Goal: Leave review/rating: Leave review/rating

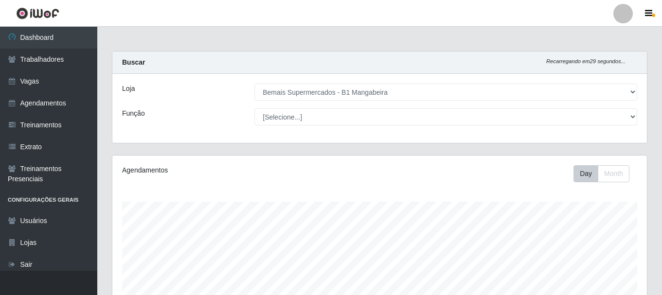
select select "403"
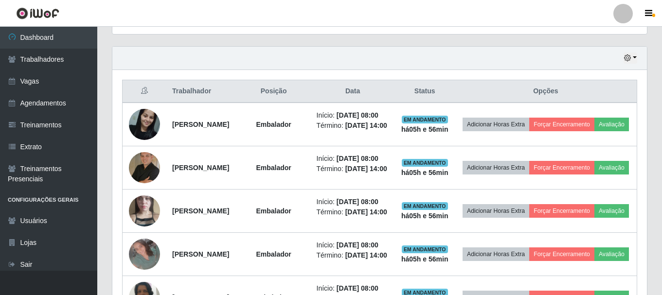
scroll to position [202, 535]
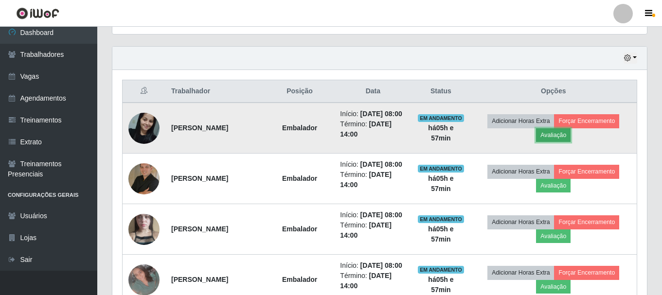
click at [559, 137] on button "Avaliação" at bounding box center [553, 135] width 35 height 14
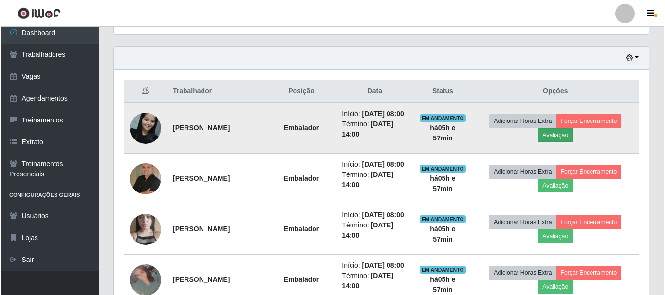
scroll to position [202, 530]
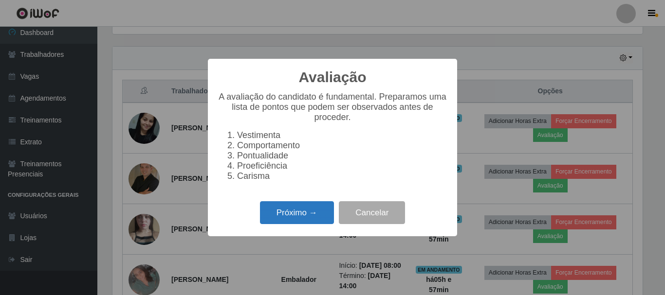
click at [325, 218] on button "Próximo →" at bounding box center [297, 212] width 74 height 23
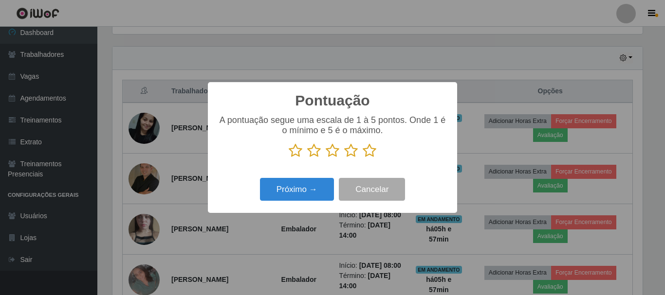
scroll to position [486385, 486057]
click at [365, 153] on icon at bounding box center [370, 151] width 14 height 15
click at [363, 158] on input "radio" at bounding box center [363, 158] width 0 height 0
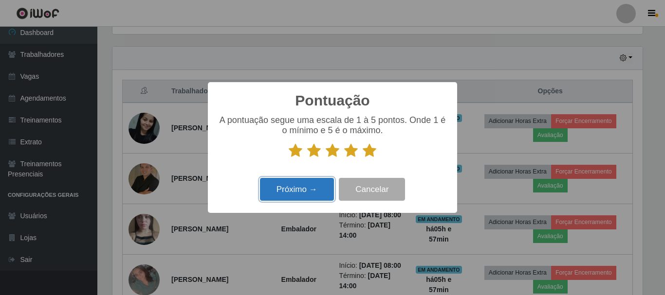
click at [315, 189] on button "Próximo →" at bounding box center [297, 189] width 74 height 23
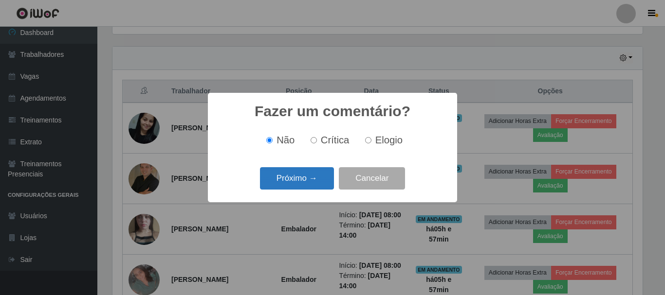
click at [323, 180] on button "Próximo →" at bounding box center [297, 178] width 74 height 23
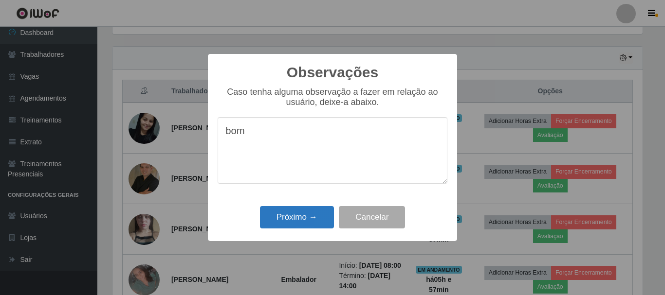
type textarea "bom"
click at [301, 228] on button "Próximo →" at bounding box center [297, 217] width 74 height 23
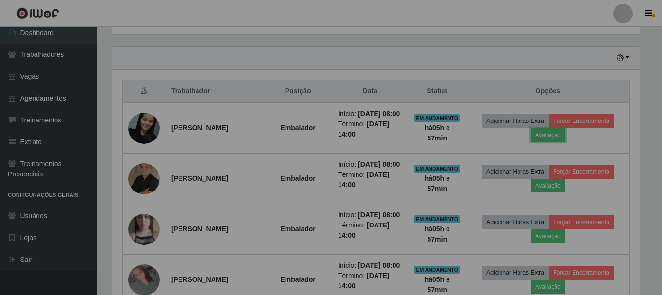
scroll to position [202, 535]
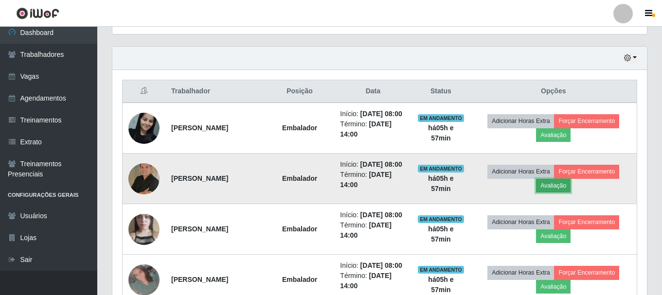
click at [560, 193] on button "Avaliação" at bounding box center [553, 186] width 35 height 14
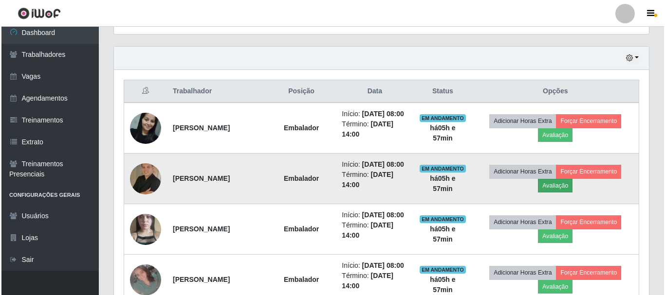
scroll to position [202, 530]
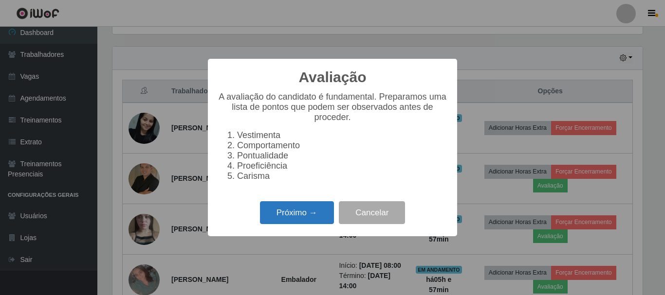
click at [324, 214] on button "Próximo →" at bounding box center [297, 212] width 74 height 23
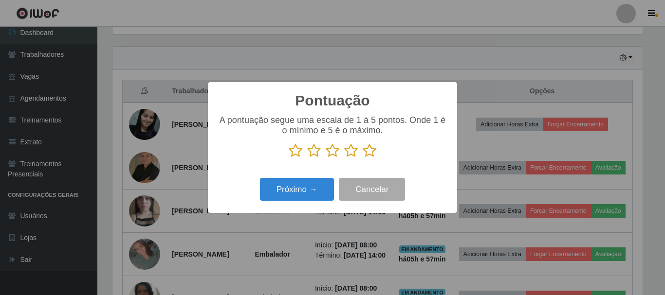
click at [373, 153] on icon at bounding box center [370, 151] width 14 height 15
click at [363, 158] on input "radio" at bounding box center [363, 158] width 0 height 0
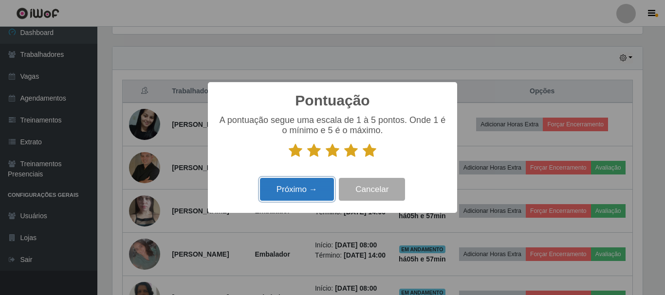
click at [294, 194] on button "Próximo →" at bounding box center [297, 189] width 74 height 23
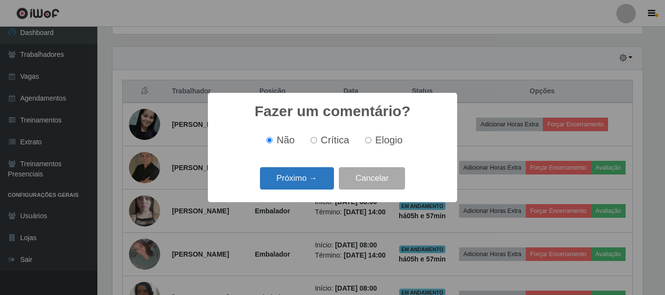
click at [302, 181] on button "Próximo →" at bounding box center [297, 178] width 74 height 23
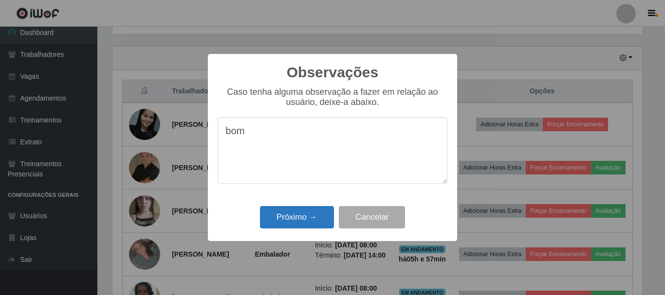
type textarea "bom"
click at [289, 221] on button "Próximo →" at bounding box center [297, 217] width 74 height 23
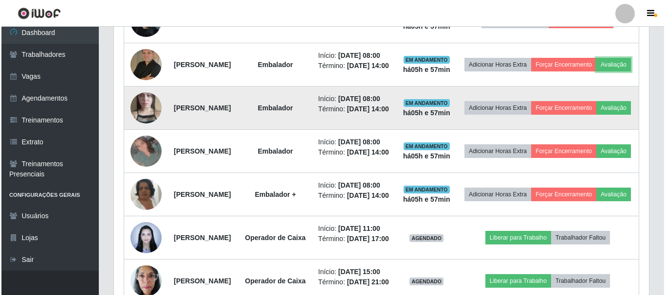
scroll to position [421, 0]
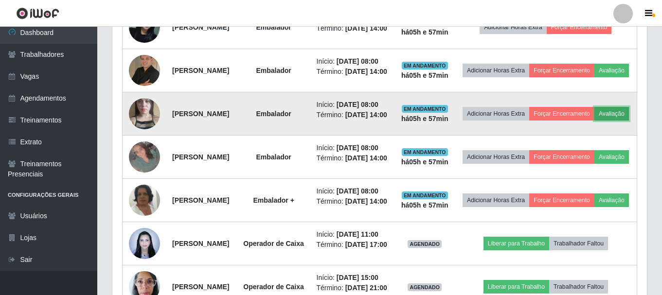
click at [595, 121] on button "Avaliação" at bounding box center [612, 114] width 35 height 14
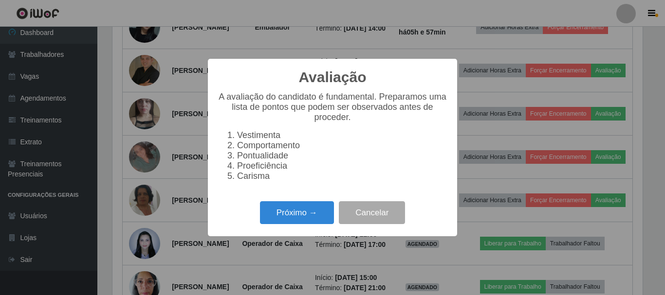
scroll to position [202, 530]
click at [299, 213] on button "Próximo →" at bounding box center [297, 212] width 74 height 23
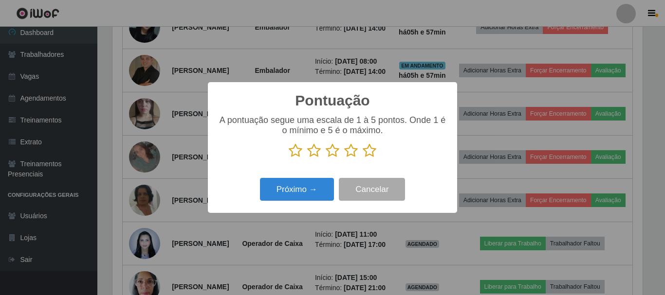
click at [371, 151] on icon at bounding box center [370, 151] width 14 height 15
click at [363, 158] on input "radio" at bounding box center [363, 158] width 0 height 0
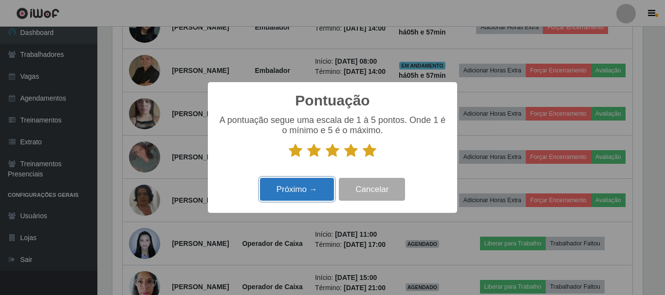
click at [275, 197] on button "Próximo →" at bounding box center [297, 189] width 74 height 23
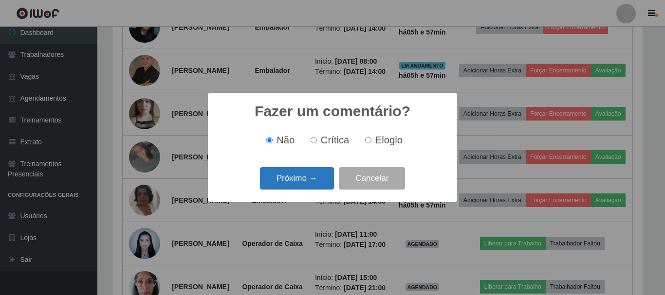
click at [279, 179] on button "Próximo →" at bounding box center [297, 178] width 74 height 23
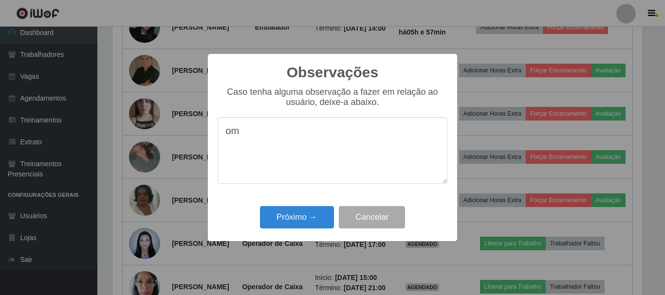
type textarea "o"
type textarea "bom"
click at [287, 215] on button "Próximo →" at bounding box center [297, 217] width 74 height 23
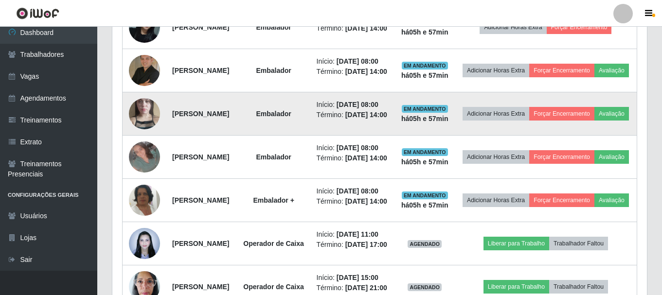
scroll to position [202, 535]
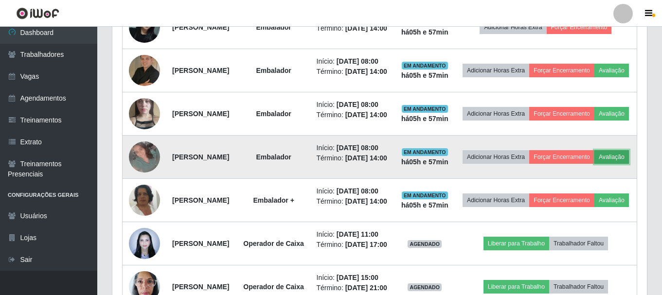
click at [595, 164] on button "Avaliação" at bounding box center [612, 157] width 35 height 14
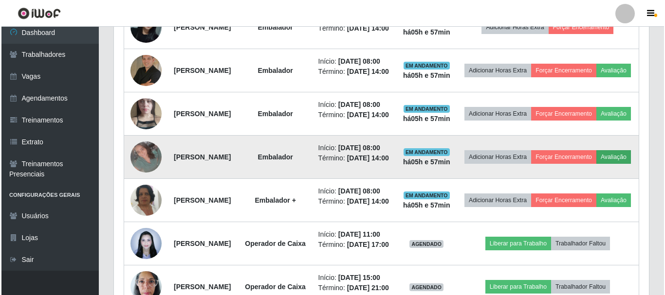
scroll to position [202, 530]
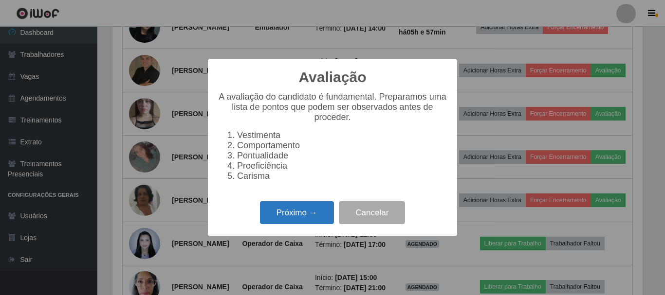
click at [307, 218] on button "Próximo →" at bounding box center [297, 212] width 74 height 23
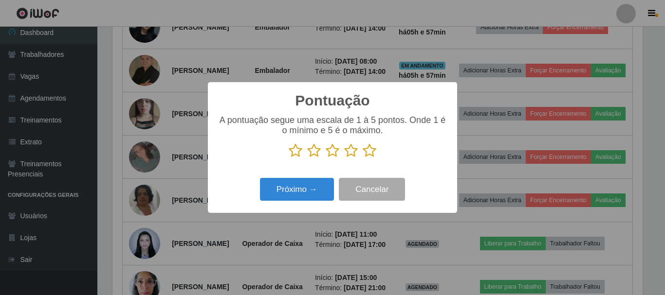
drag, startPoint x: 367, startPoint y: 150, endPoint x: 357, endPoint y: 153, distance: 10.5
click at [367, 150] on icon at bounding box center [370, 151] width 14 height 15
click at [363, 158] on input "radio" at bounding box center [363, 158] width 0 height 0
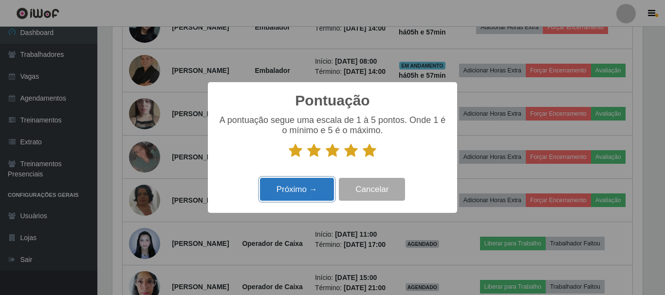
click at [304, 187] on button "Próximo →" at bounding box center [297, 189] width 74 height 23
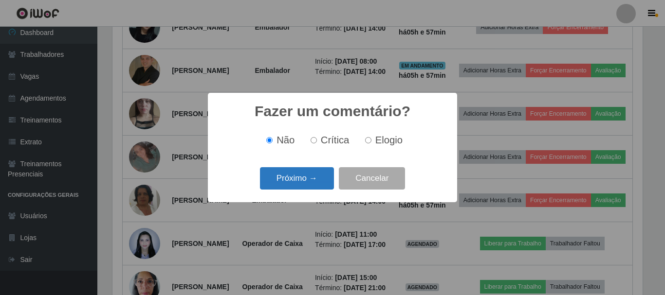
click at [305, 187] on button "Próximo →" at bounding box center [297, 178] width 74 height 23
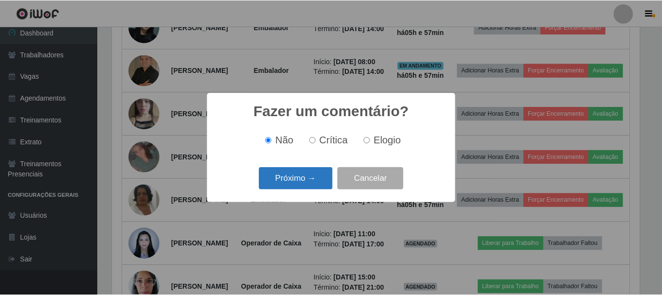
scroll to position [0, 0]
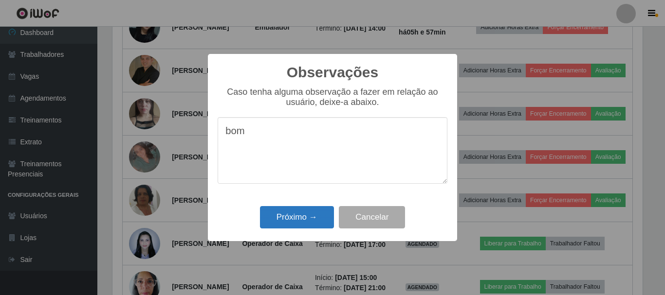
type textarea "bom"
click at [298, 218] on button "Próximo →" at bounding box center [297, 217] width 74 height 23
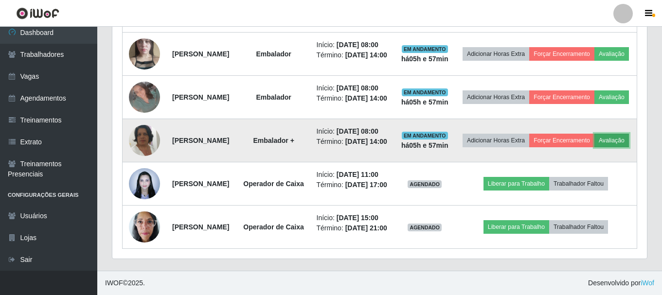
click at [595, 143] on button "Avaliação" at bounding box center [612, 141] width 35 height 14
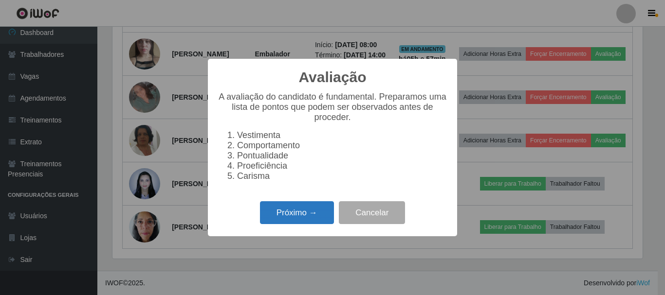
click at [300, 222] on button "Próximo →" at bounding box center [297, 212] width 74 height 23
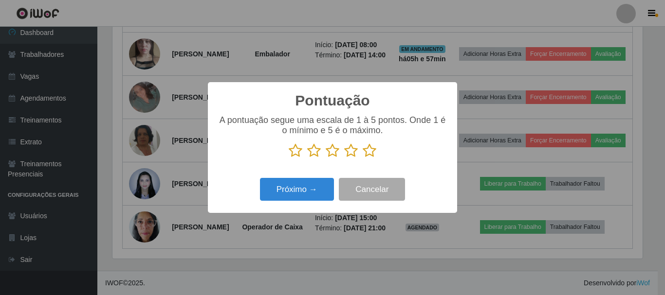
click at [362, 153] on p at bounding box center [333, 151] width 230 height 15
click at [364, 153] on icon at bounding box center [370, 151] width 14 height 15
click at [363, 158] on input "radio" at bounding box center [363, 158] width 0 height 0
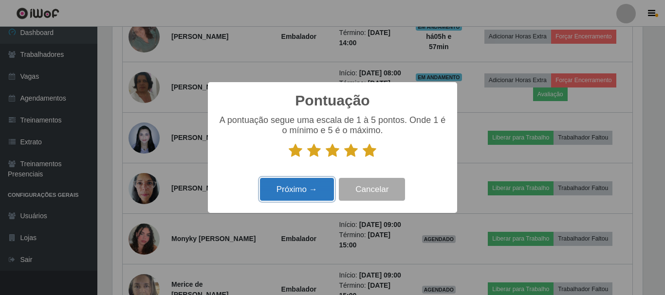
click at [305, 187] on button "Próximo →" at bounding box center [297, 189] width 74 height 23
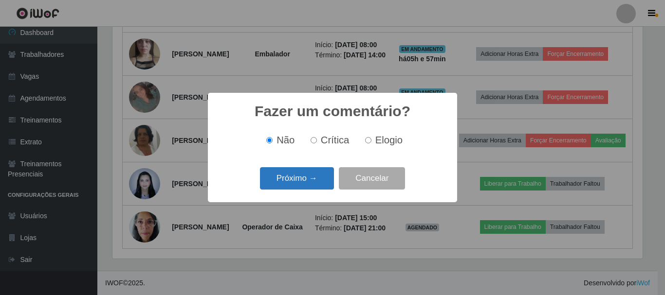
click at [308, 178] on button "Próximo →" at bounding box center [297, 178] width 74 height 23
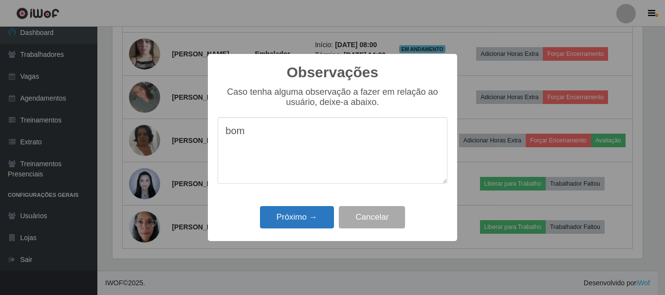
type textarea "bom"
click at [309, 221] on button "Próximo →" at bounding box center [297, 217] width 74 height 23
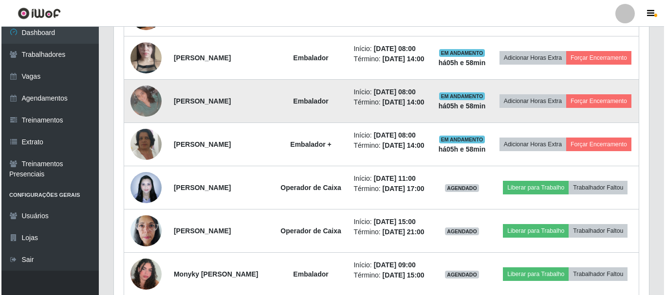
scroll to position [454, 0]
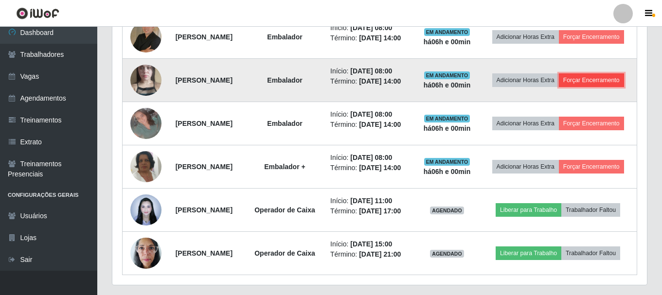
click at [559, 87] on button "Forçar Encerramento" at bounding box center [591, 80] width 65 height 14
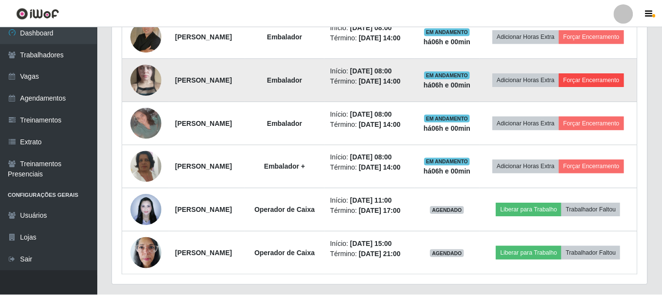
scroll to position [202, 530]
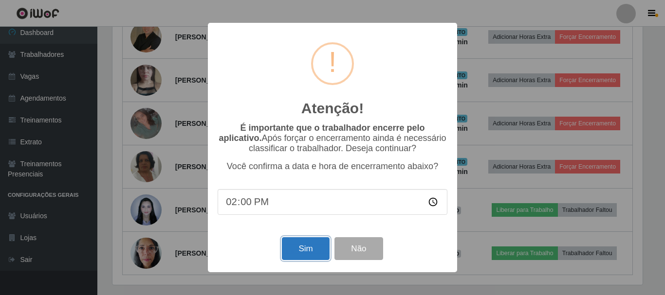
click at [295, 246] on button "Sim" at bounding box center [305, 248] width 47 height 23
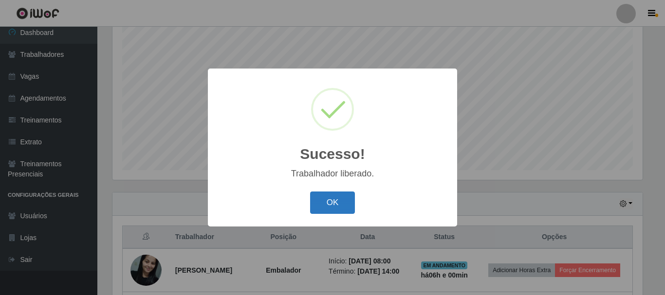
click at [327, 194] on button "OK" at bounding box center [332, 203] width 45 height 23
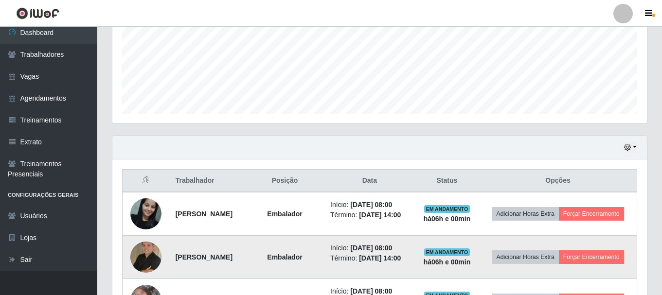
scroll to position [324, 0]
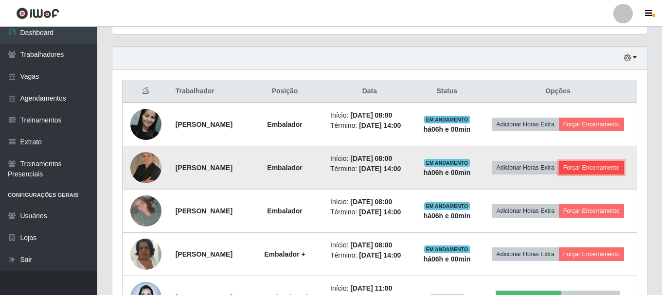
click at [559, 175] on button "Forçar Encerramento" at bounding box center [591, 168] width 65 height 14
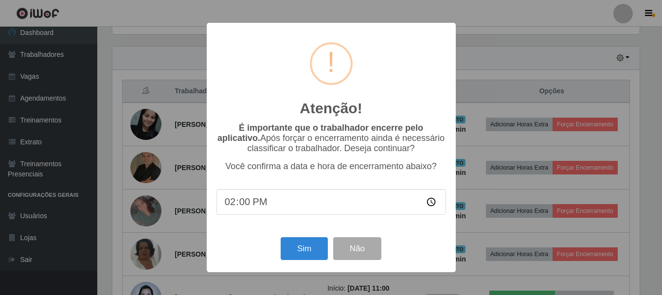
scroll to position [202, 530]
click at [319, 253] on button "Sim" at bounding box center [305, 248] width 47 height 23
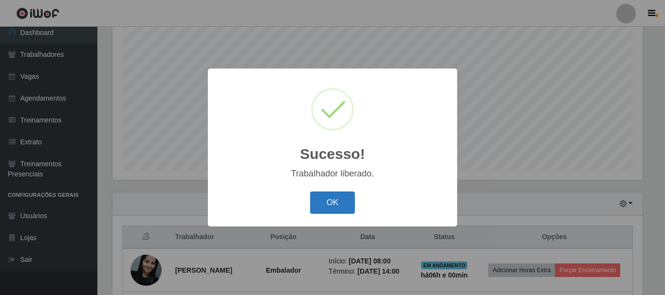
click at [337, 205] on button "OK" at bounding box center [332, 203] width 45 height 23
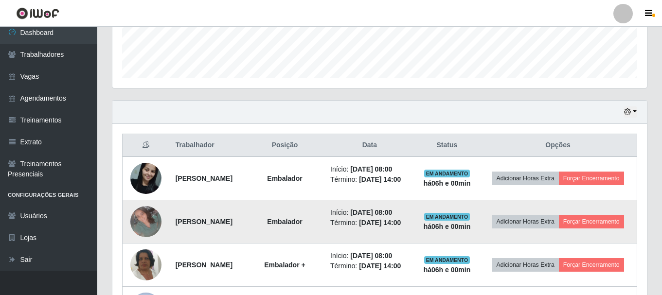
scroll to position [275, 0]
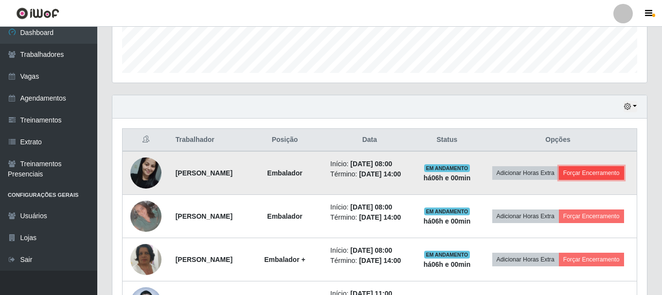
click at [573, 180] on button "Forçar Encerramento" at bounding box center [591, 173] width 65 height 14
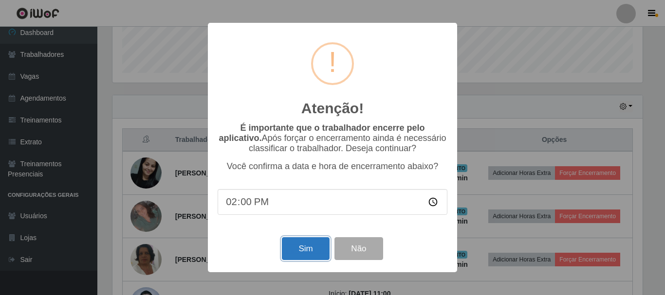
click at [309, 243] on button "Sim" at bounding box center [305, 248] width 47 height 23
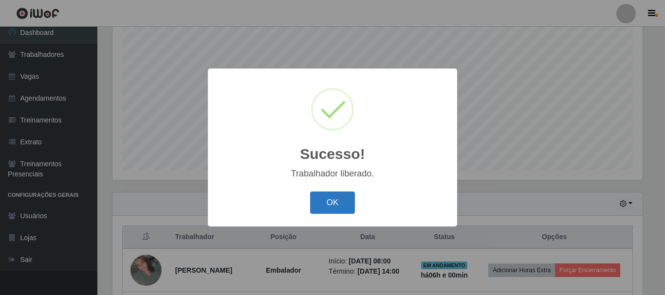
click at [335, 209] on button "OK" at bounding box center [332, 203] width 45 height 23
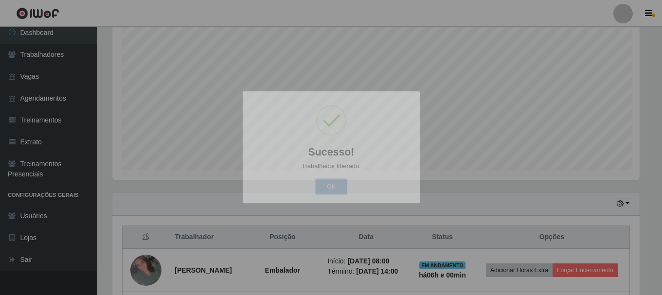
scroll to position [486385, 486053]
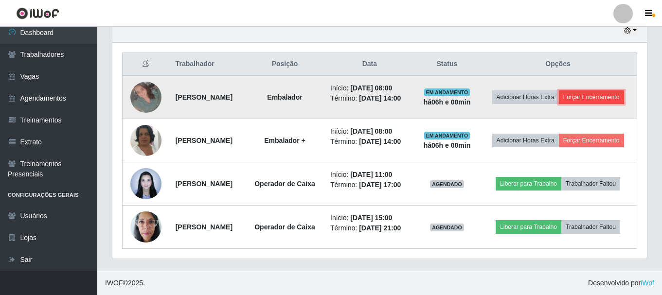
click at [573, 91] on button "Forçar Encerramento" at bounding box center [591, 98] width 65 height 14
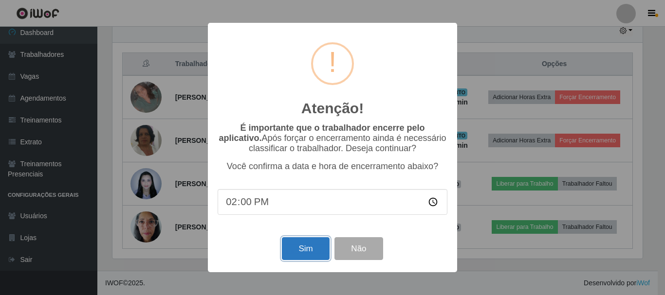
click at [298, 255] on button "Sim" at bounding box center [305, 248] width 47 height 23
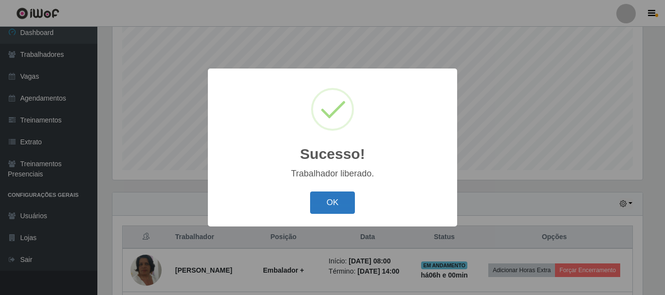
click at [354, 199] on button "OK" at bounding box center [332, 203] width 45 height 23
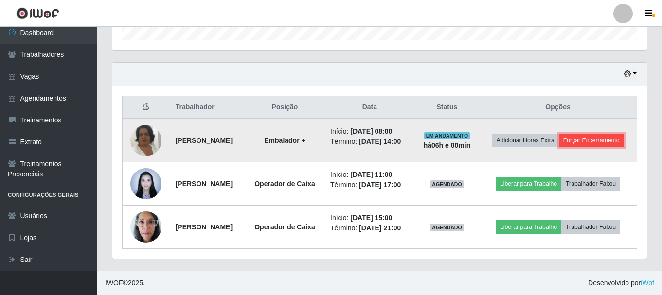
click at [566, 134] on button "Forçar Encerramento" at bounding box center [591, 141] width 65 height 14
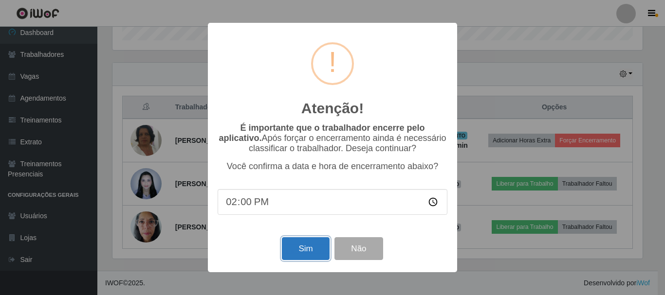
click at [307, 246] on button "Sim" at bounding box center [305, 248] width 47 height 23
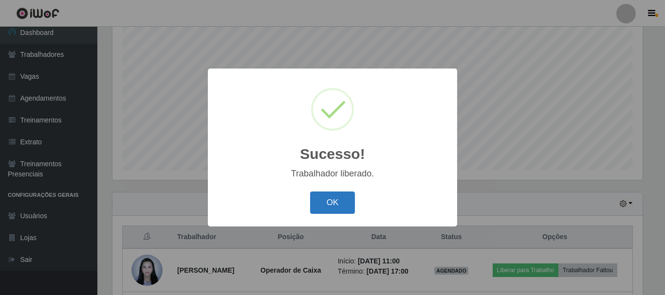
click at [336, 195] on button "OK" at bounding box center [332, 203] width 45 height 23
